Goal: Transaction & Acquisition: Book appointment/travel/reservation

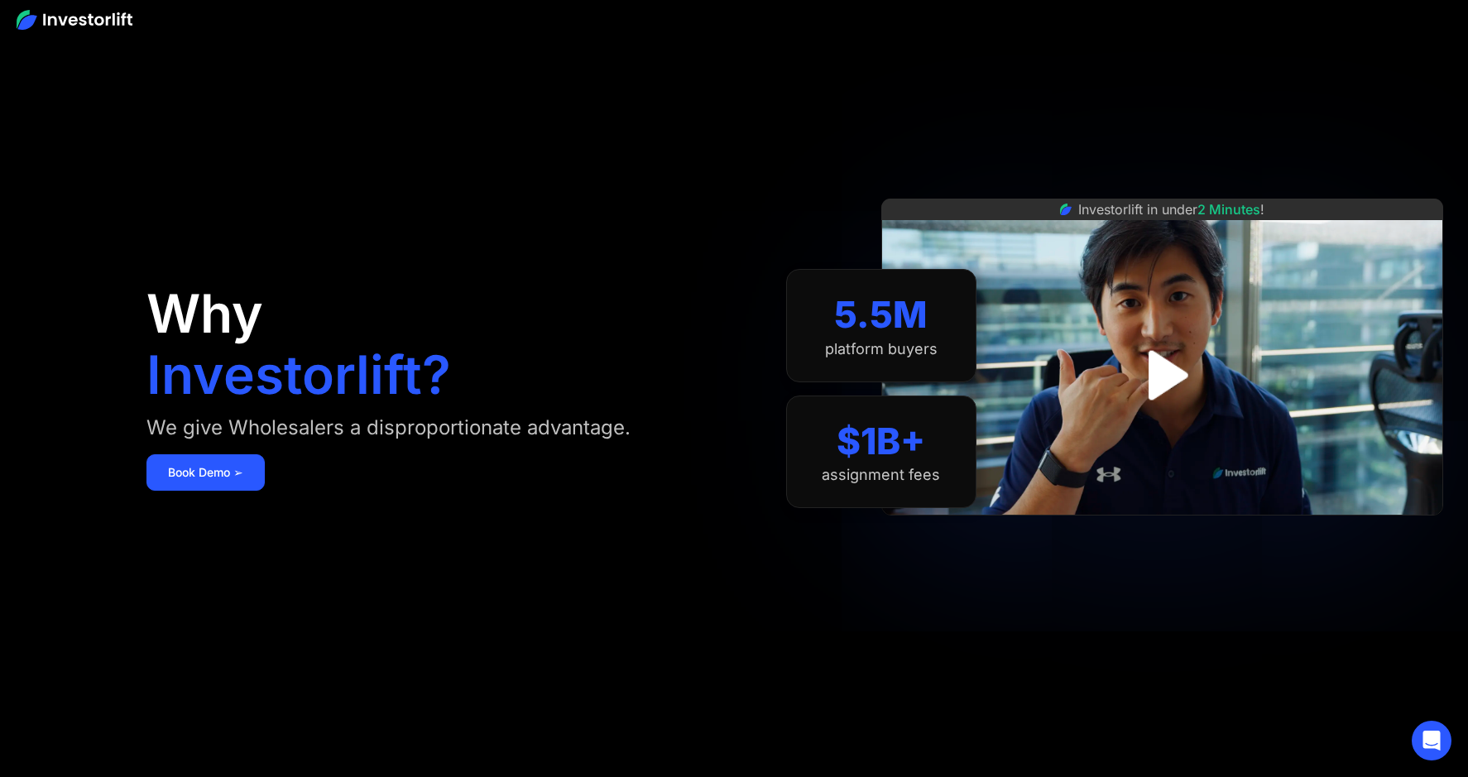
drag, startPoint x: 166, startPoint y: 429, endPoint x: 586, endPoint y: 426, distance: 419.5
click at [586, 426] on div "We give Wholesalers a disproportionate advantage." at bounding box center [388, 428] width 484 height 26
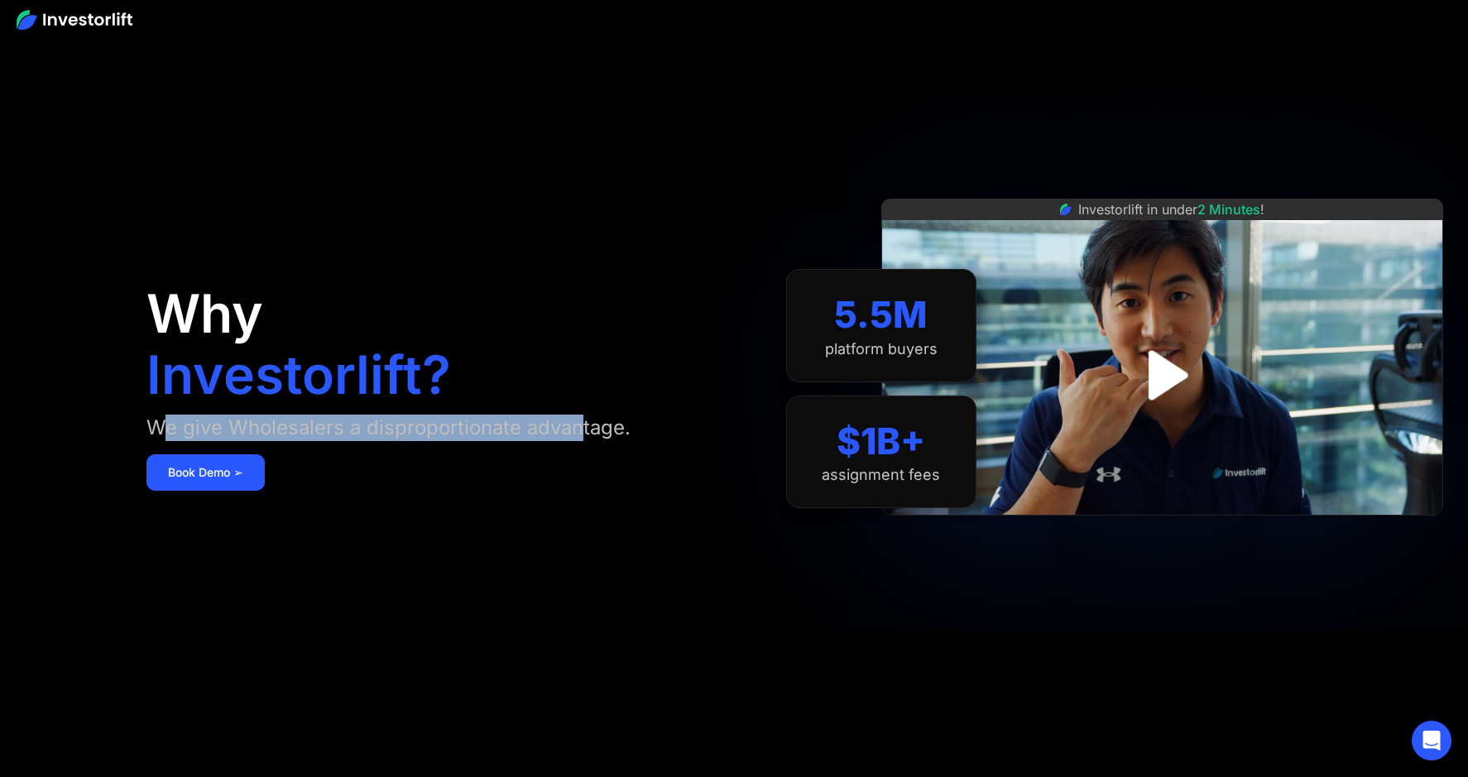
click at [586, 426] on div "We give Wholesalers a disproportionate advantage." at bounding box center [388, 428] width 484 height 26
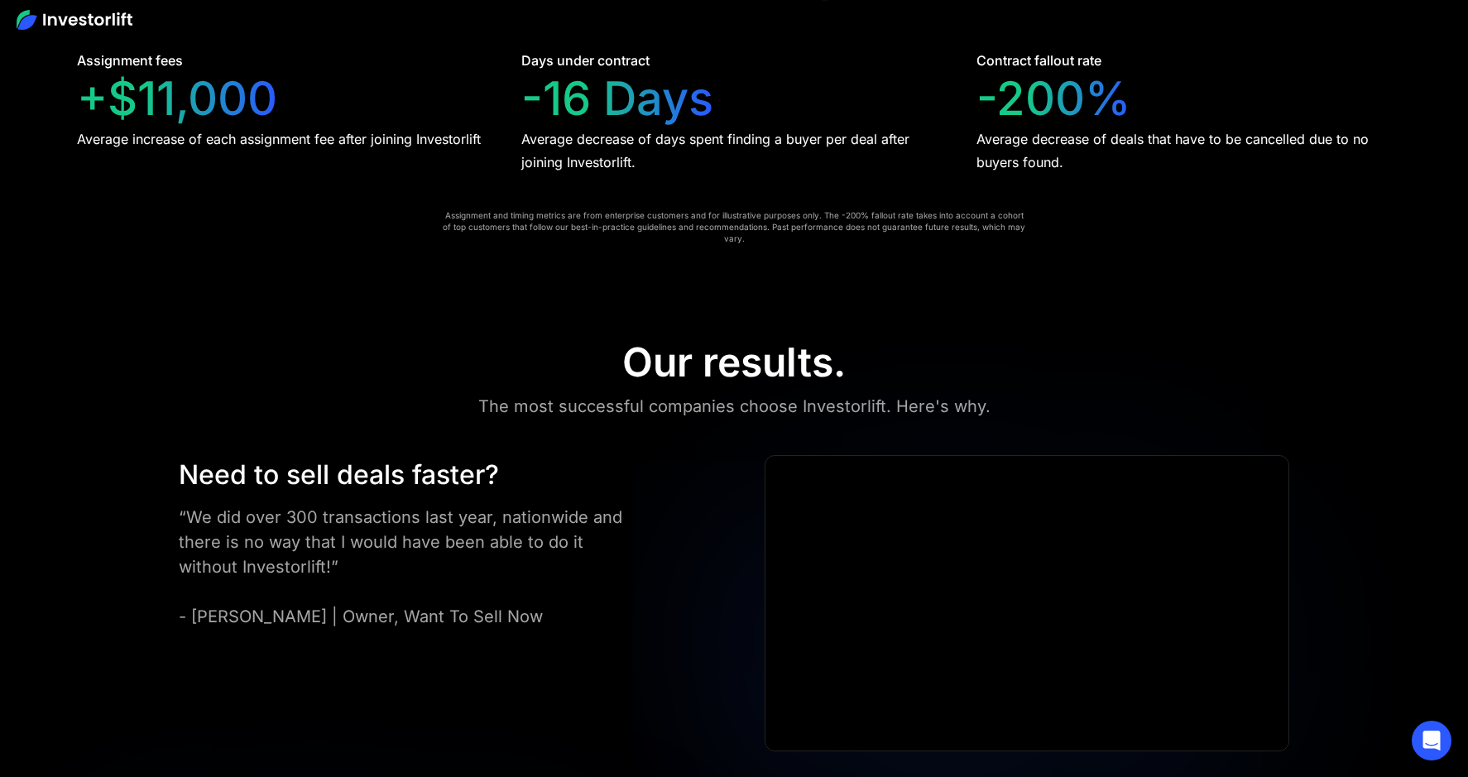
scroll to position [3745, 0]
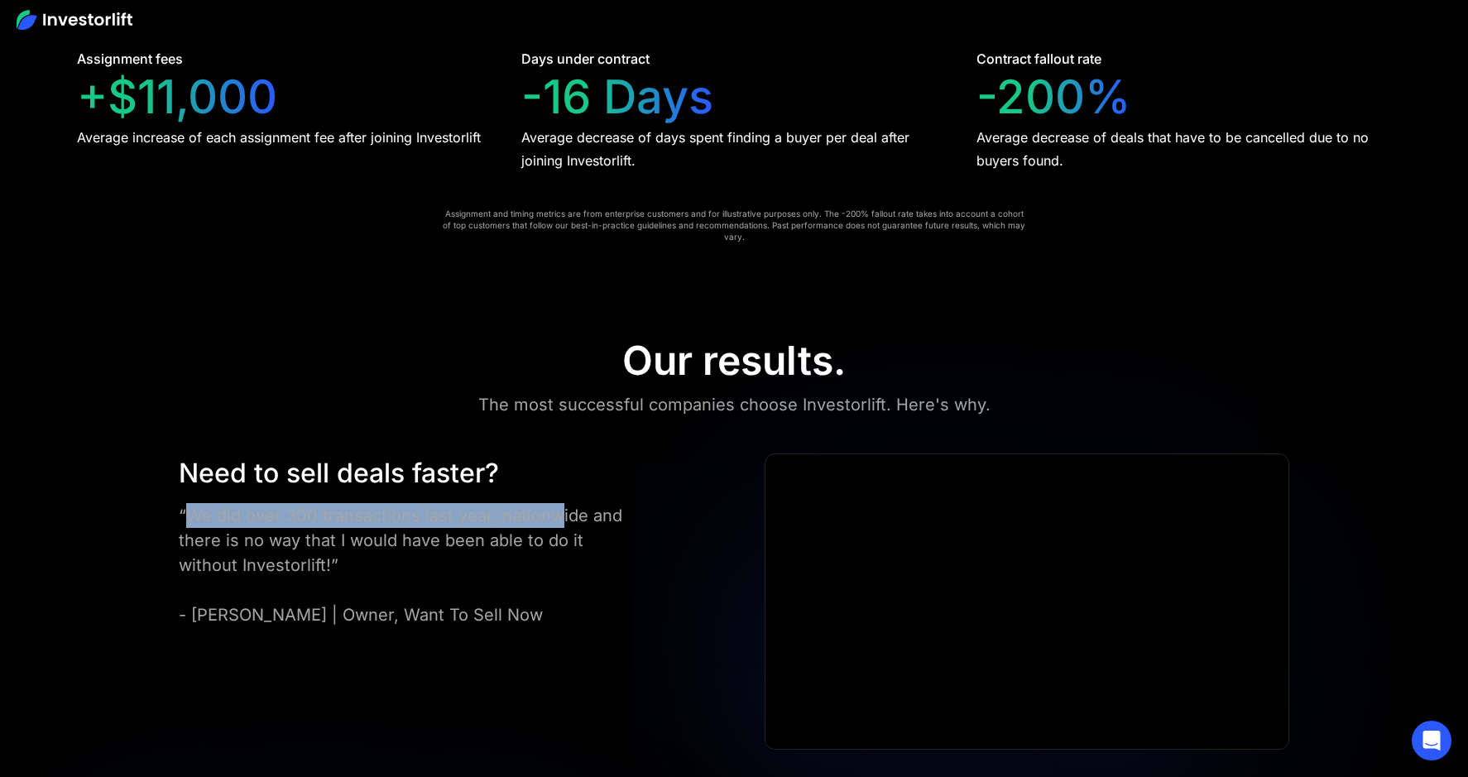
drag, startPoint x: 196, startPoint y: 505, endPoint x: 568, endPoint y: 501, distance: 371.5
click at [568, 503] on div "“We did over 300 transactions last year, nationwide and there is no way that I …" at bounding box center [401, 565] width 445 height 124
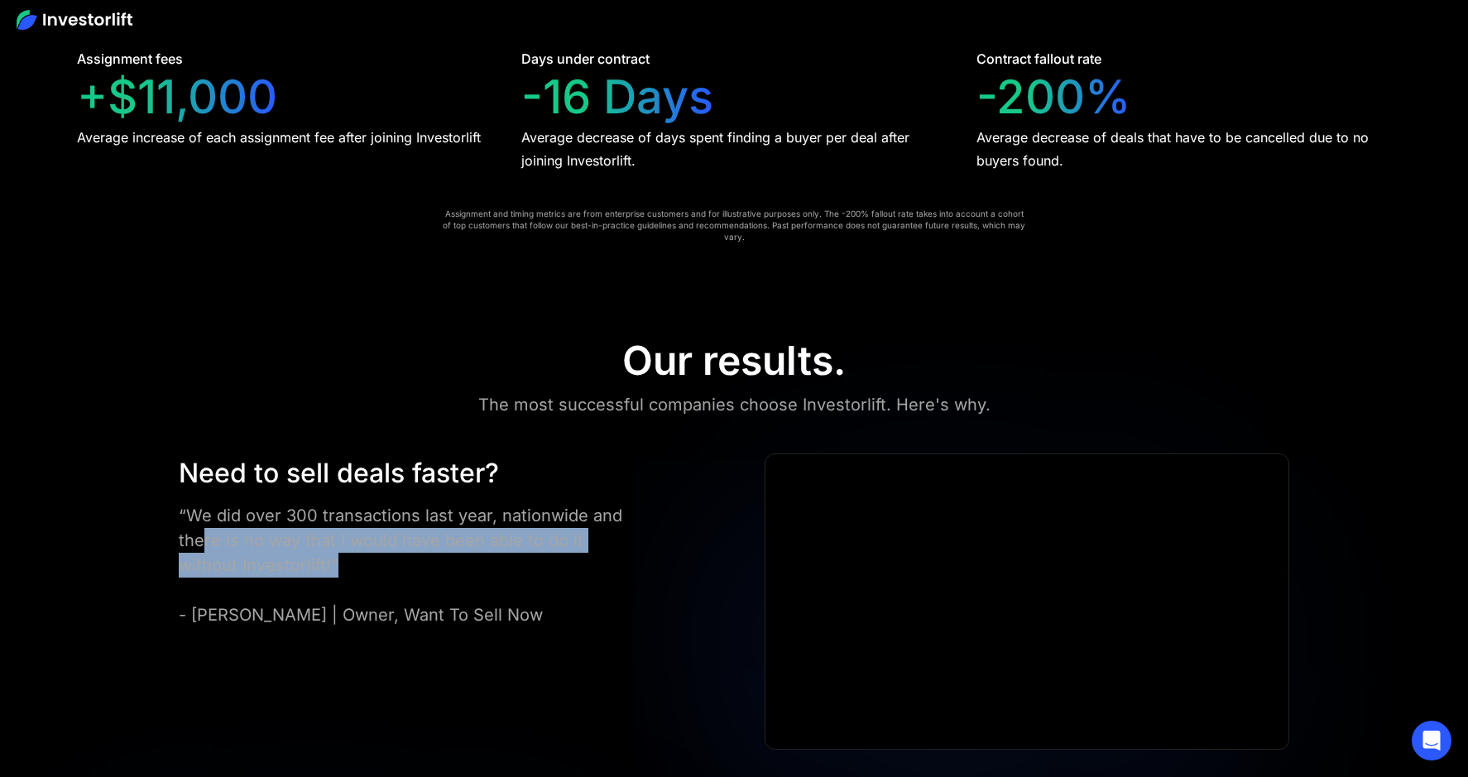
drag, startPoint x: 211, startPoint y: 530, endPoint x: 490, endPoint y: 535, distance: 278.9
click at [490, 535] on div "“We did over 300 transactions last year, nationwide and there is no way that I …" at bounding box center [401, 565] width 445 height 124
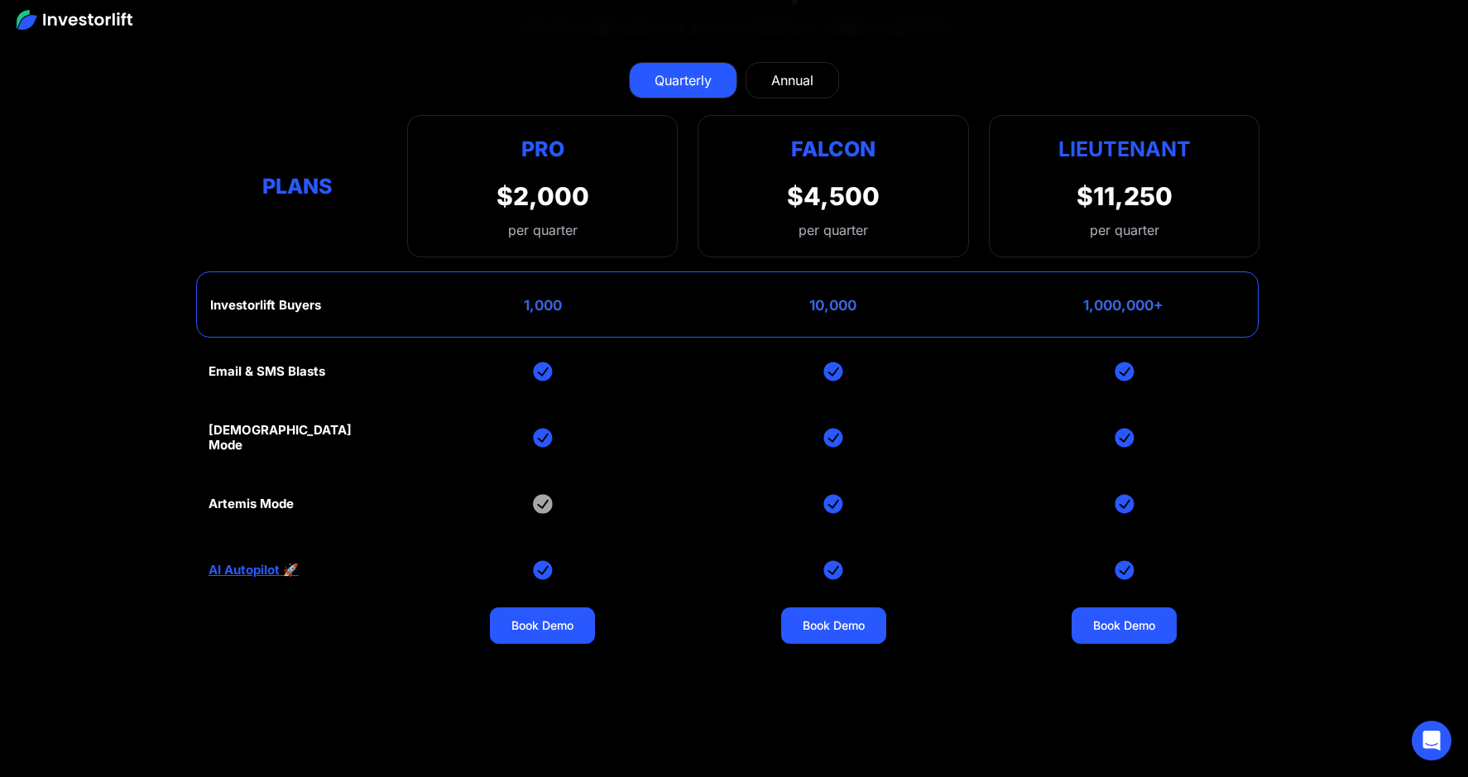
scroll to position [7236, 0]
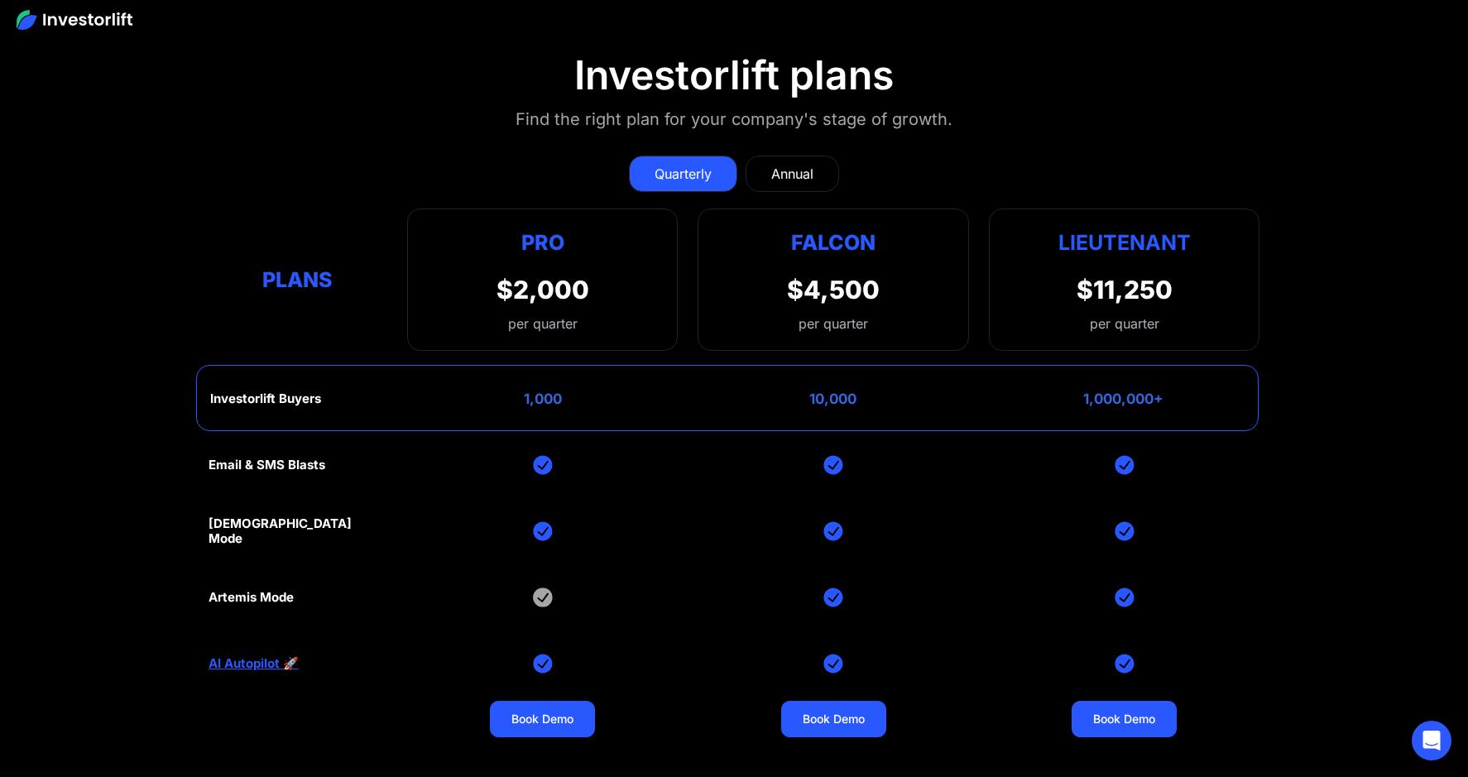
click at [786, 164] on div "Annual" at bounding box center [792, 174] width 42 height 20
click at [657, 164] on div "Quarterly" at bounding box center [682, 174] width 57 height 20
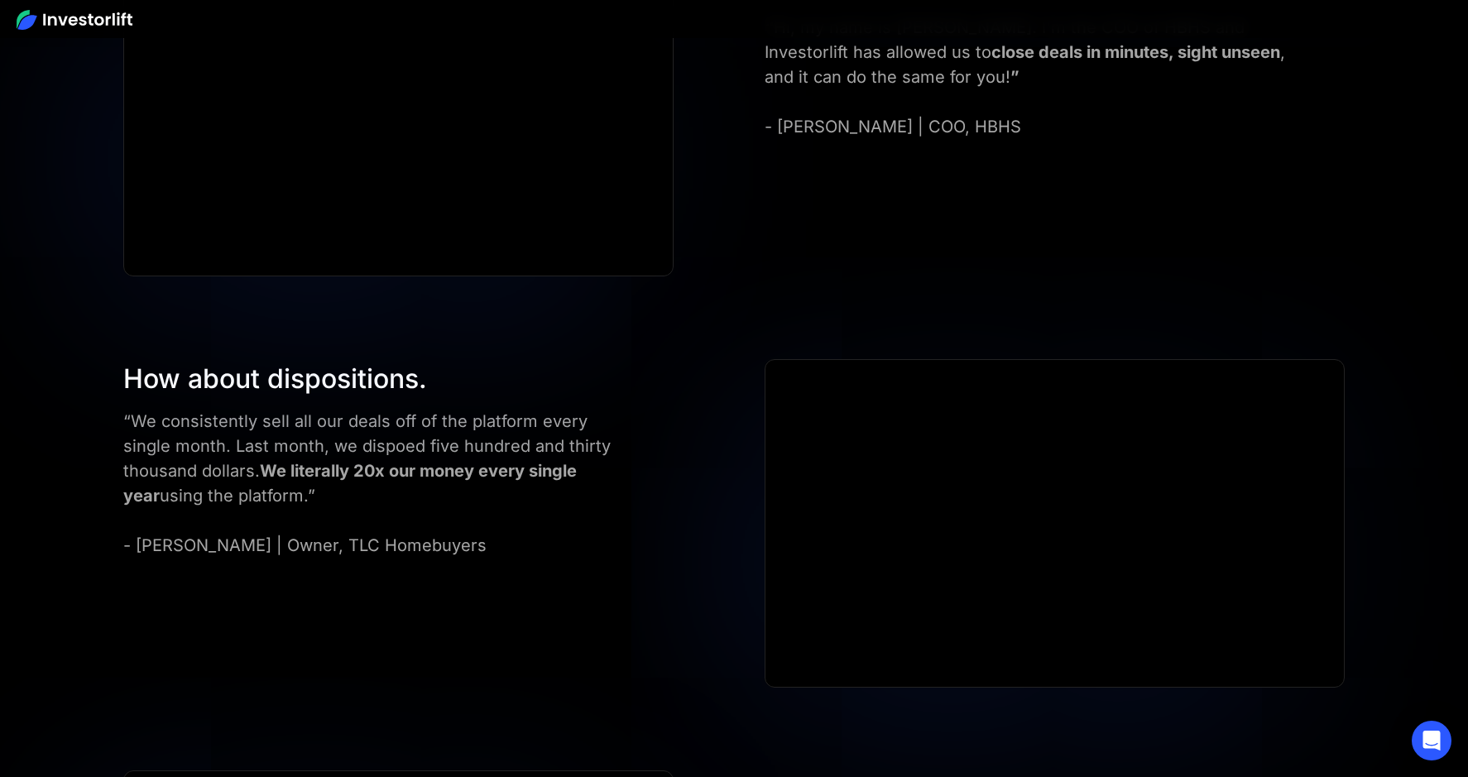
scroll to position [5415, 0]
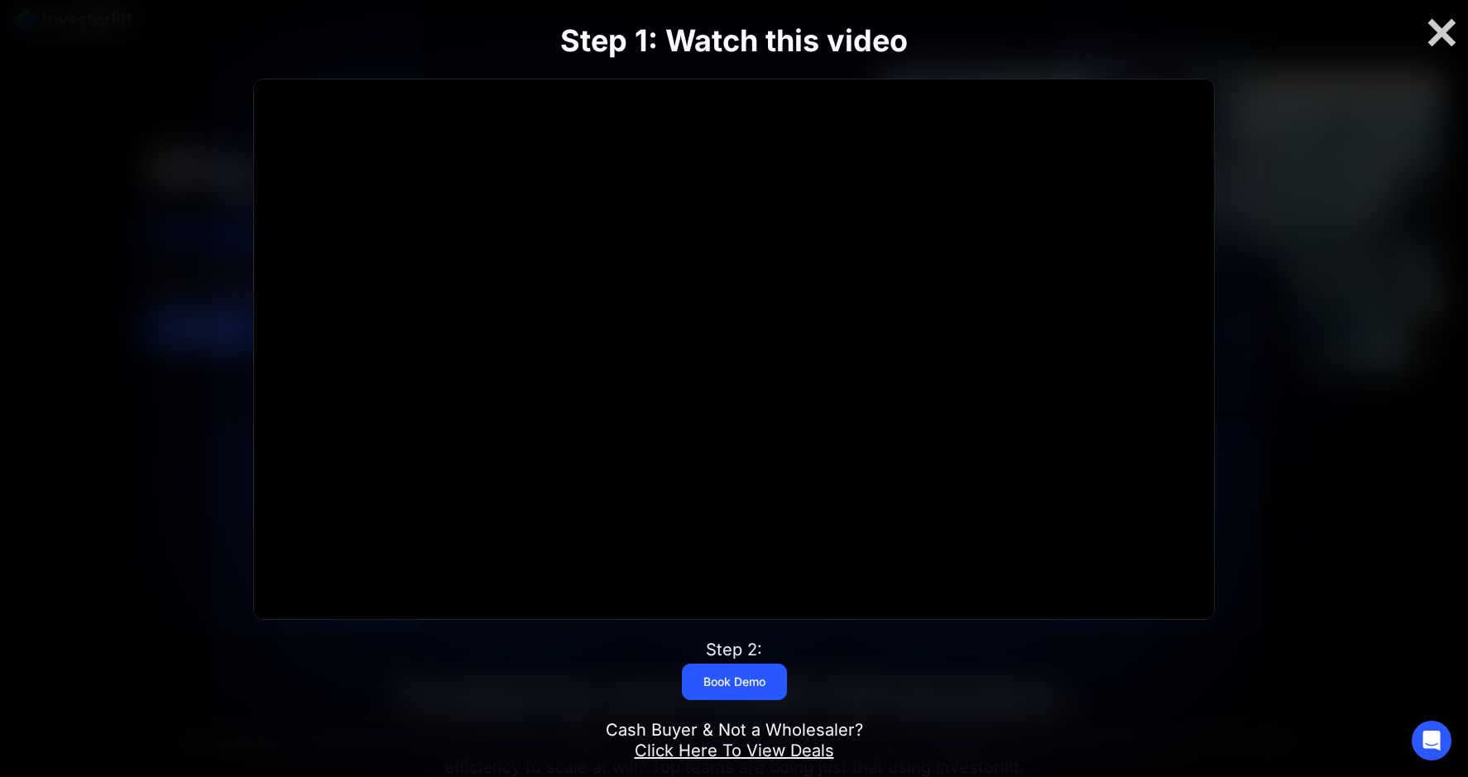
scroll to position [161, 0]
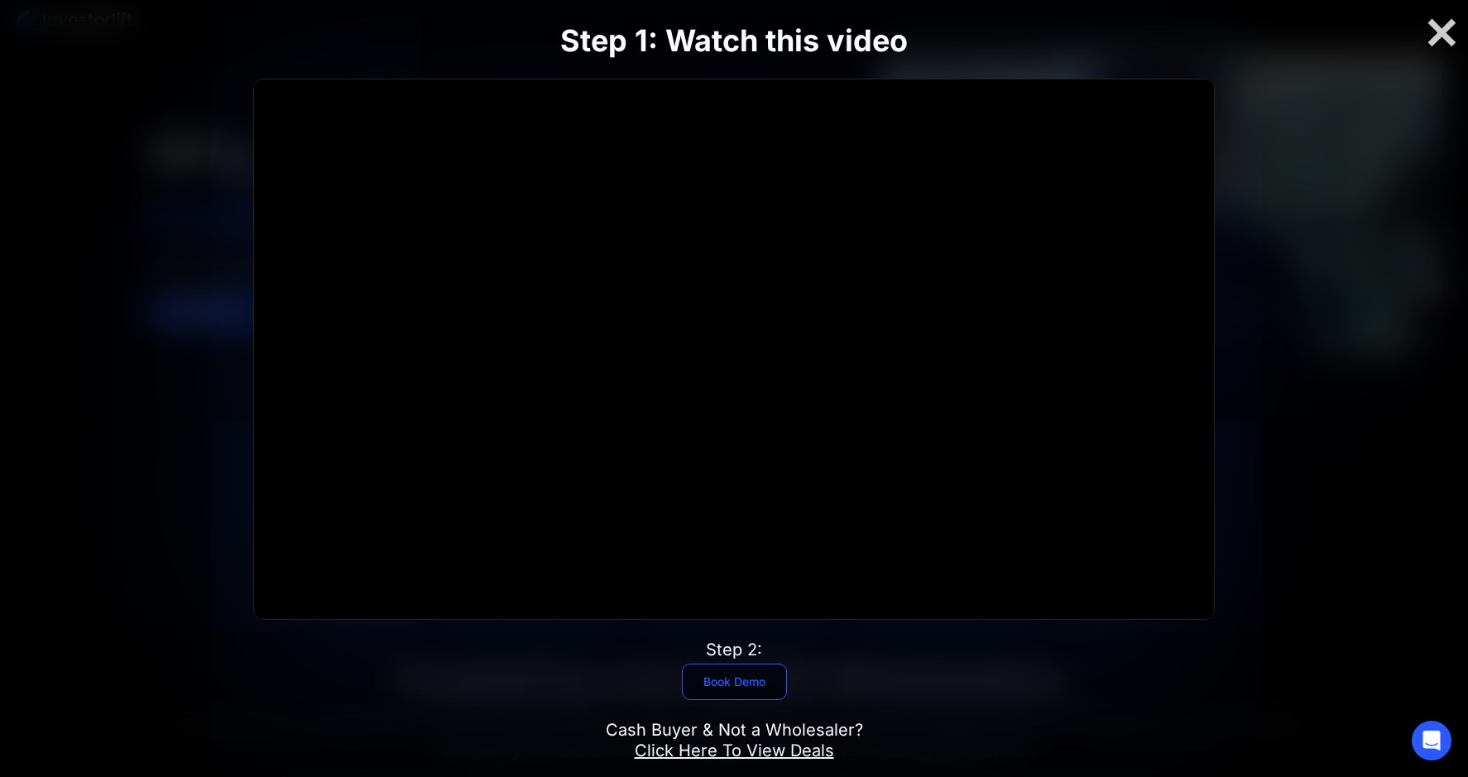
click at [746, 691] on link "Book Demo" at bounding box center [734, 682] width 105 height 36
